Goal: Task Accomplishment & Management: Use online tool/utility

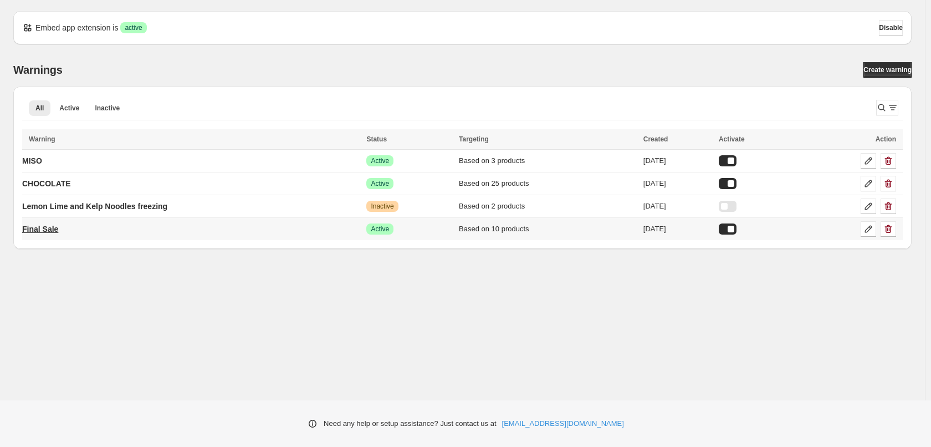
click at [52, 232] on p "Final Sale" at bounding box center [40, 228] width 36 height 11
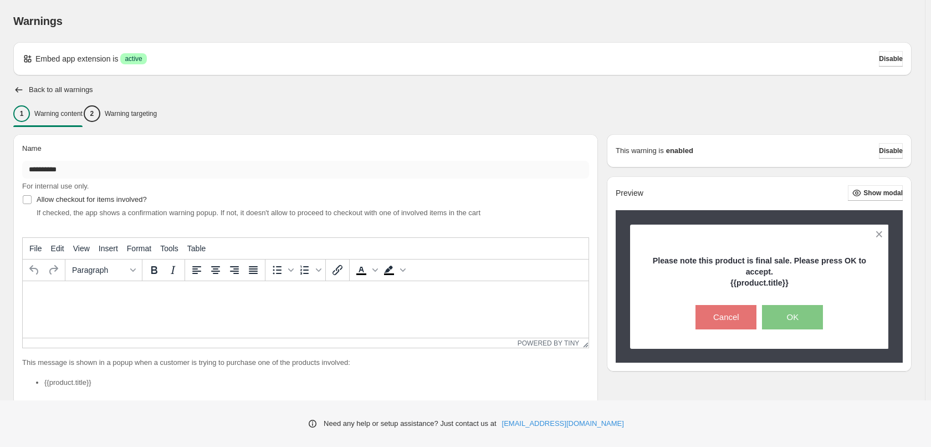
type input "**********"
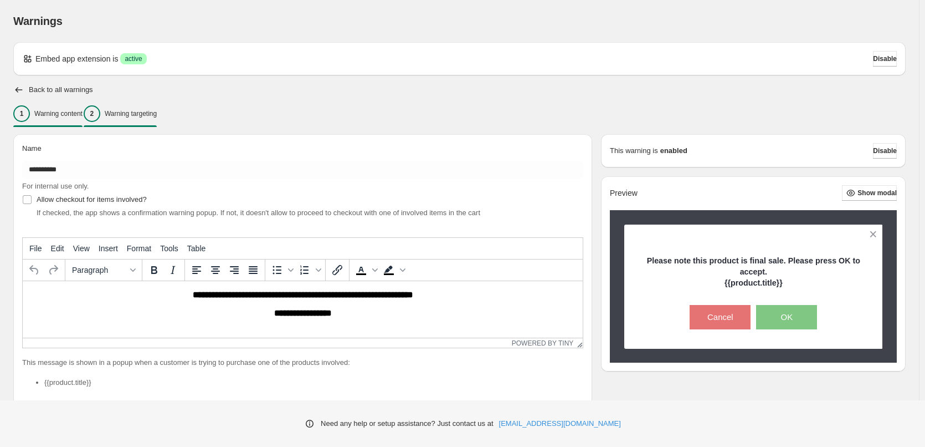
click at [152, 114] on p "Warning targeting" at bounding box center [131, 113] width 52 height 9
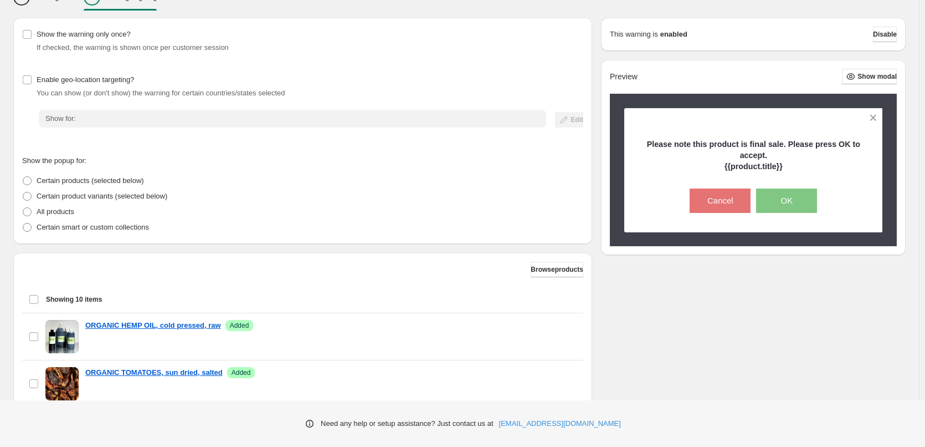
scroll to position [166, 0]
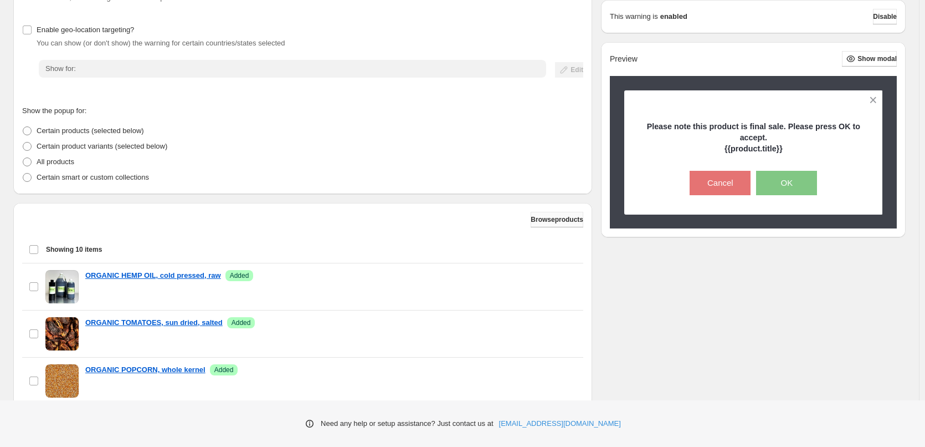
click at [550, 215] on button "Browse products" at bounding box center [557, 220] width 53 height 16
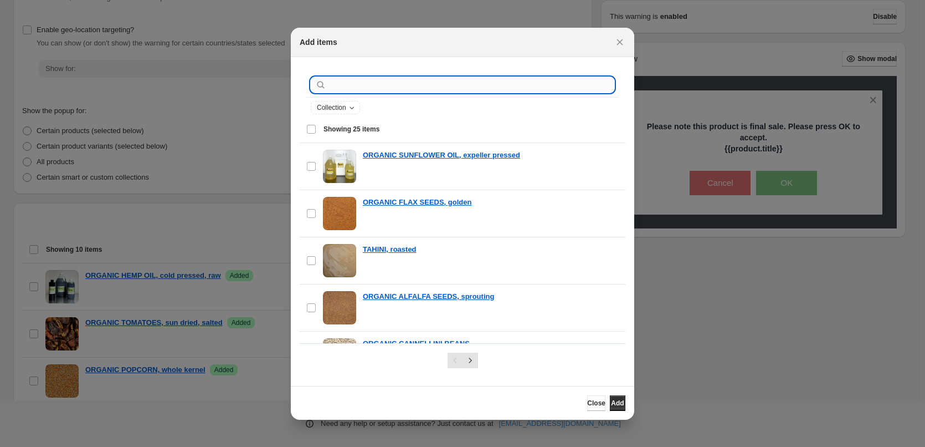
click at [382, 89] on input ":r1h:" at bounding box center [472, 85] width 286 height 16
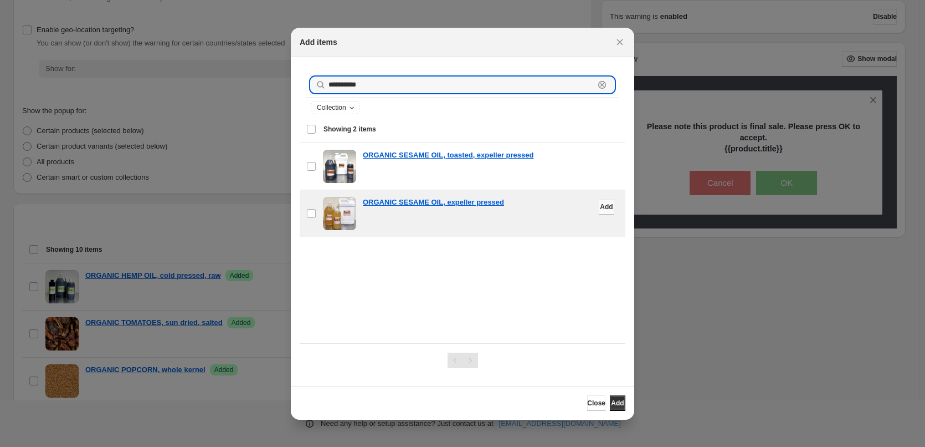
type input "**********"
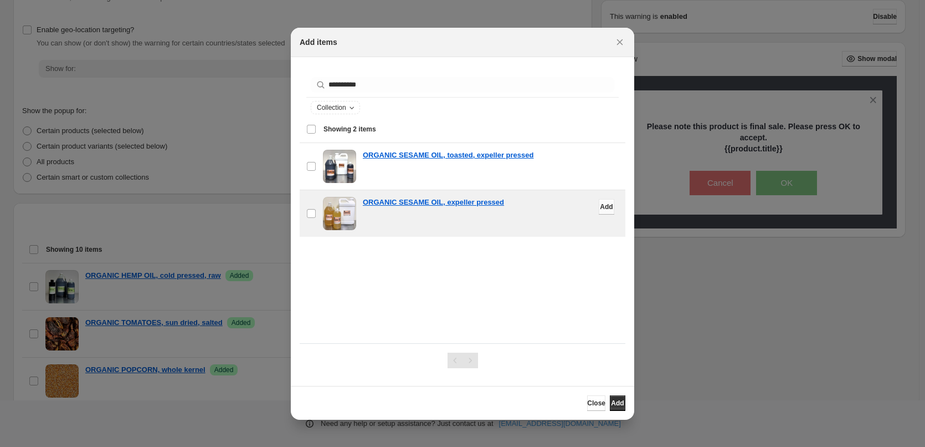
click at [600, 205] on span "Add" at bounding box center [606, 206] width 13 height 9
click at [587, 400] on span "Close" at bounding box center [596, 402] width 18 height 9
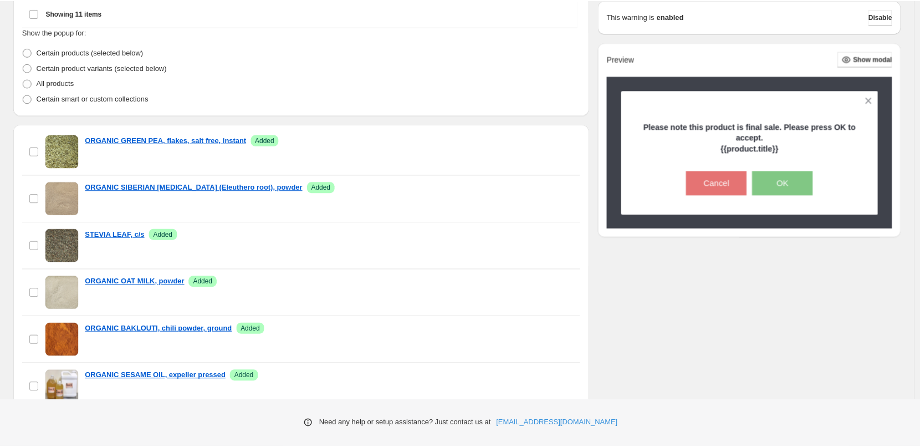
scroll to position [332, 0]
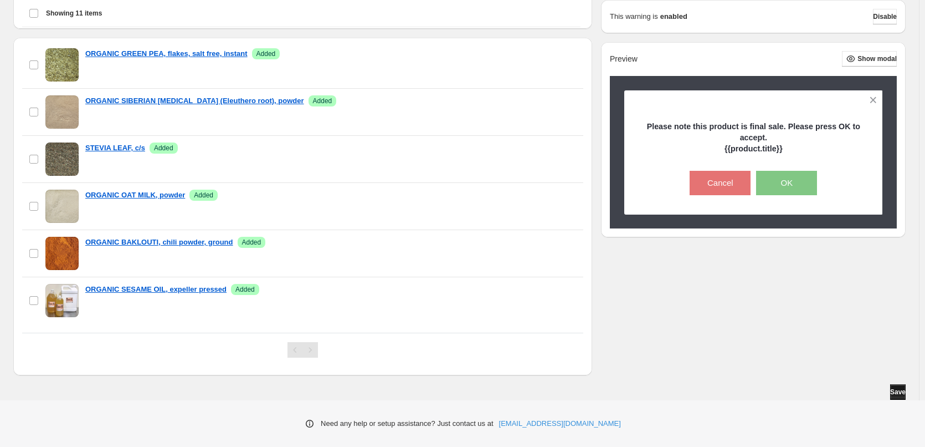
click at [897, 388] on span "Save" at bounding box center [898, 391] width 16 height 9
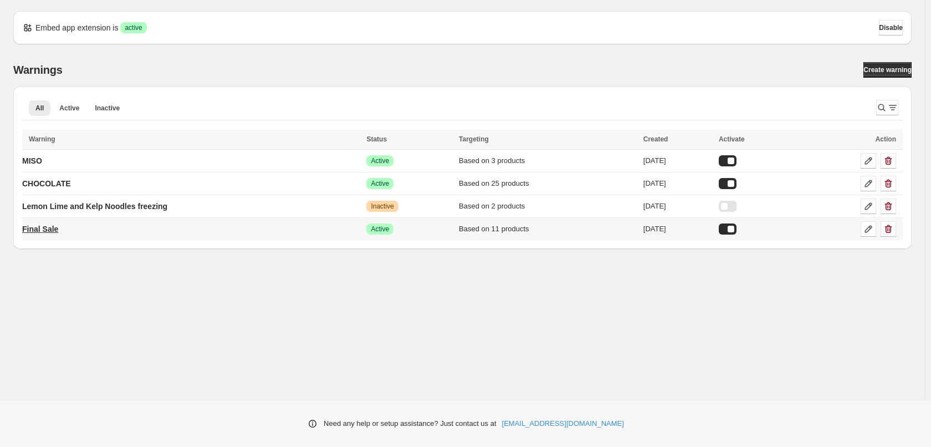
click at [32, 229] on p "Final Sale" at bounding box center [40, 228] width 36 height 11
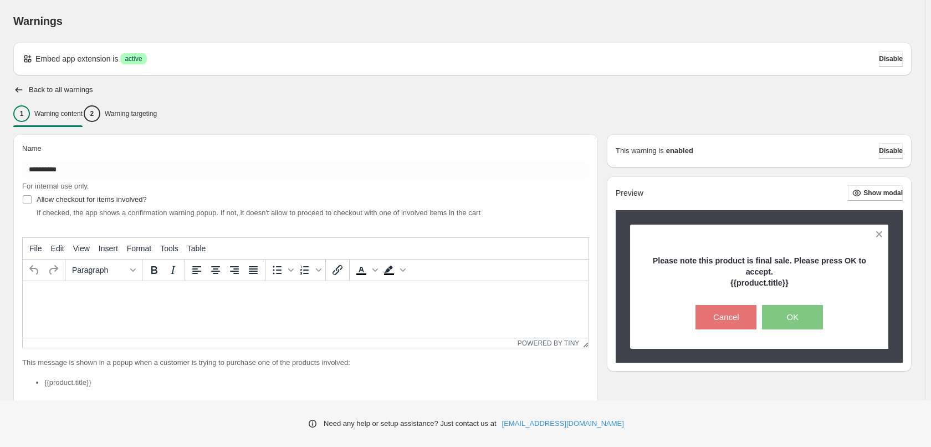
type input "**********"
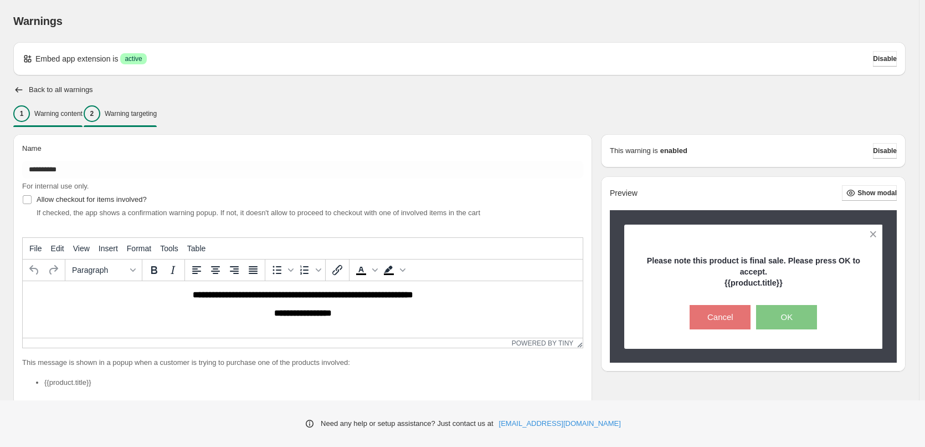
click at [153, 119] on div "2 Warning targeting" at bounding box center [120, 113] width 73 height 17
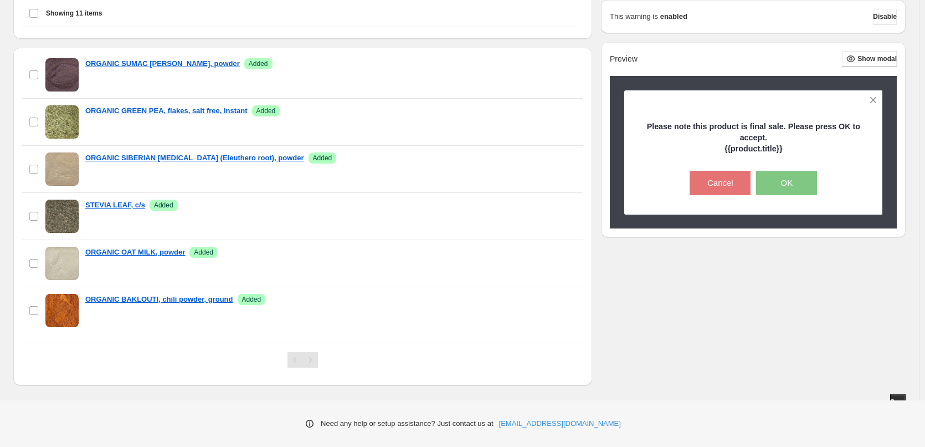
scroll to position [332, 0]
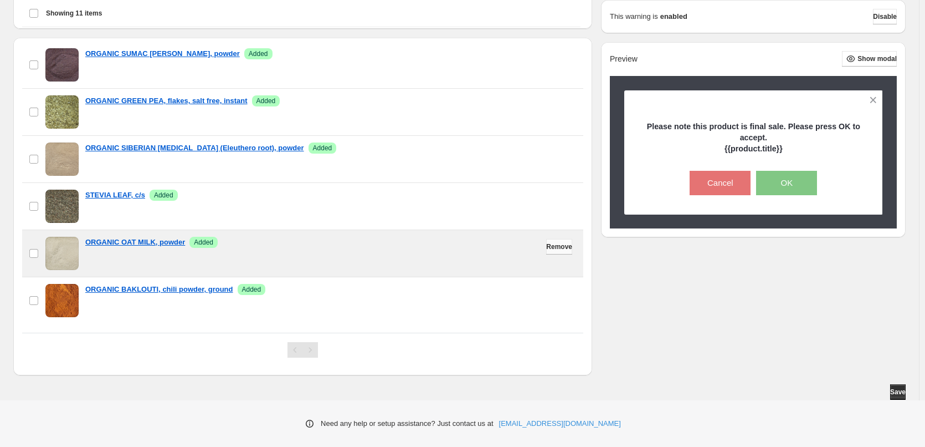
click at [546, 249] on span "Remove" at bounding box center [559, 246] width 26 height 9
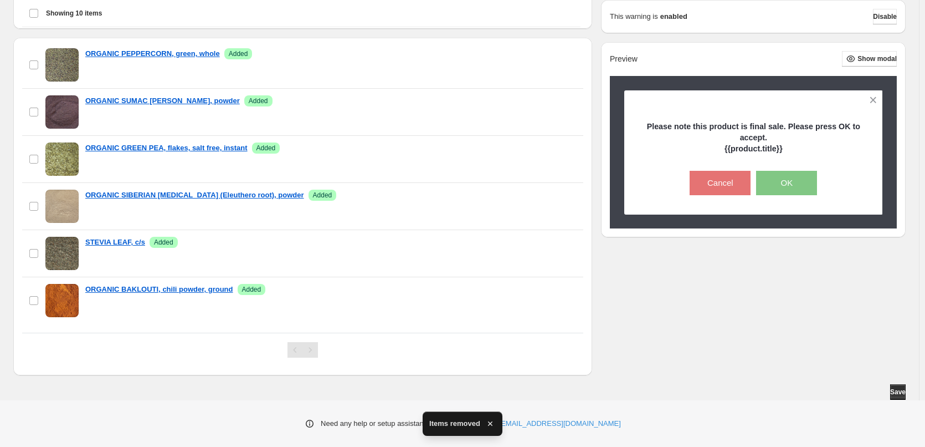
scroll to position [245, 0]
click at [896, 394] on span "Save" at bounding box center [898, 391] width 16 height 9
